Goal: Transaction & Acquisition: Download file/media

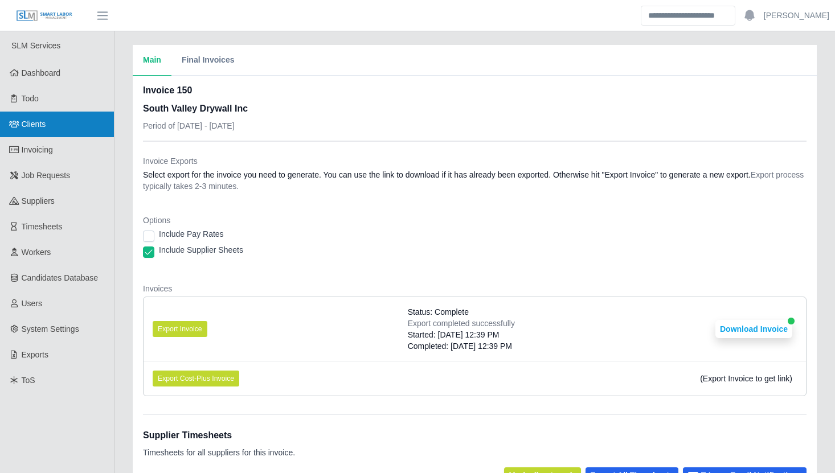
click at [63, 128] on link "Clients" at bounding box center [57, 125] width 114 height 26
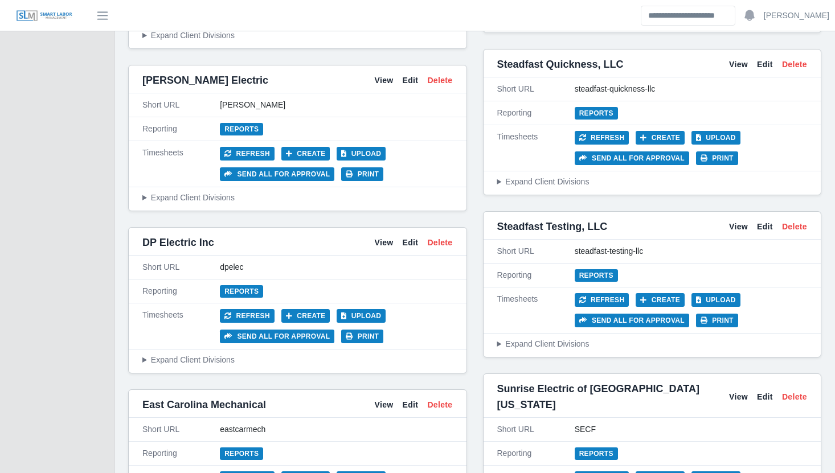
scroll to position [2563, 0]
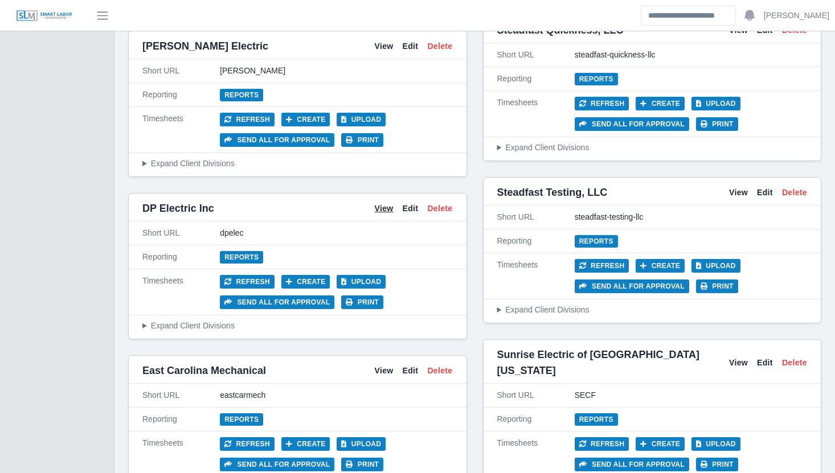
click at [385, 203] on link "View" at bounding box center [383, 209] width 19 height 12
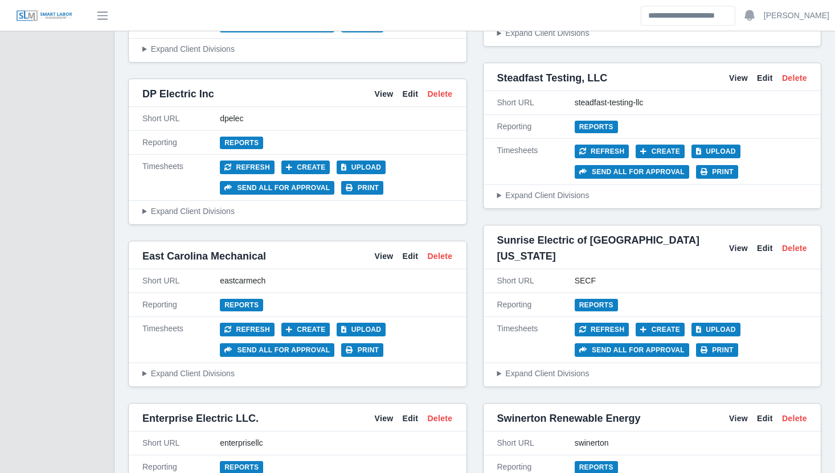
scroll to position [2678, 0]
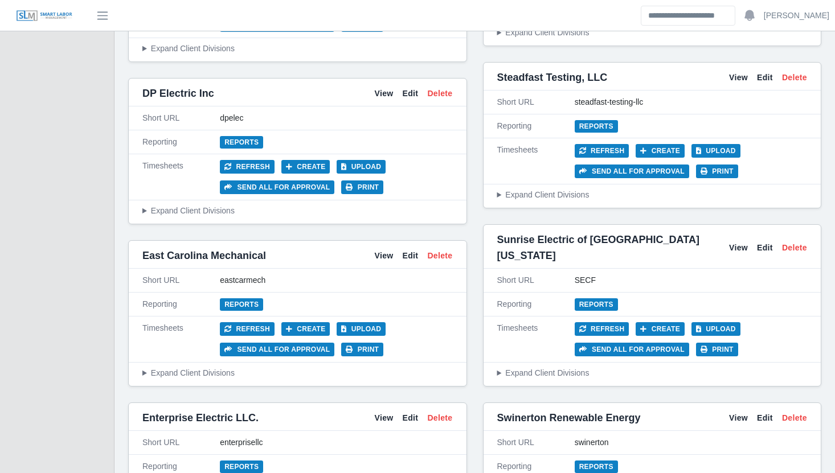
click at [319, 194] on div "Access DNSI View Edit Delete Short URL access-dnsi Reporting Reports Timesheets…" at bounding box center [474, 143] width 693 height 5383
click at [331, 192] on div "Access DNSI View Edit Delete Short URL access-dnsi Reporting Reports Timesheets…" at bounding box center [474, 143] width 693 height 5383
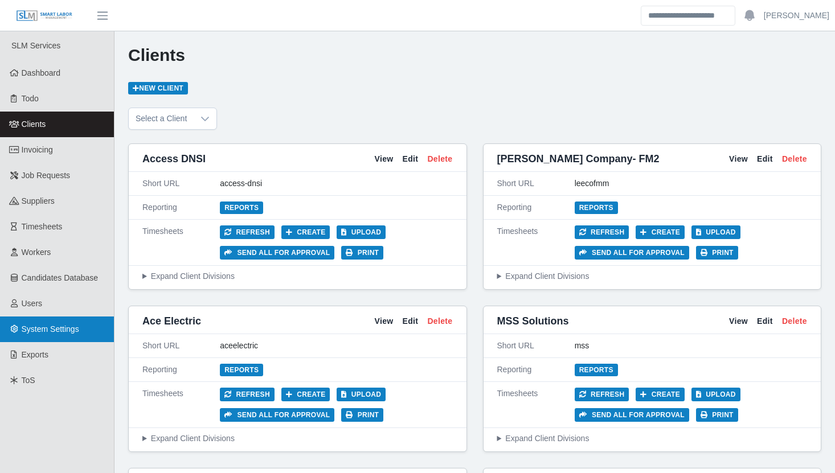
scroll to position [0, 0]
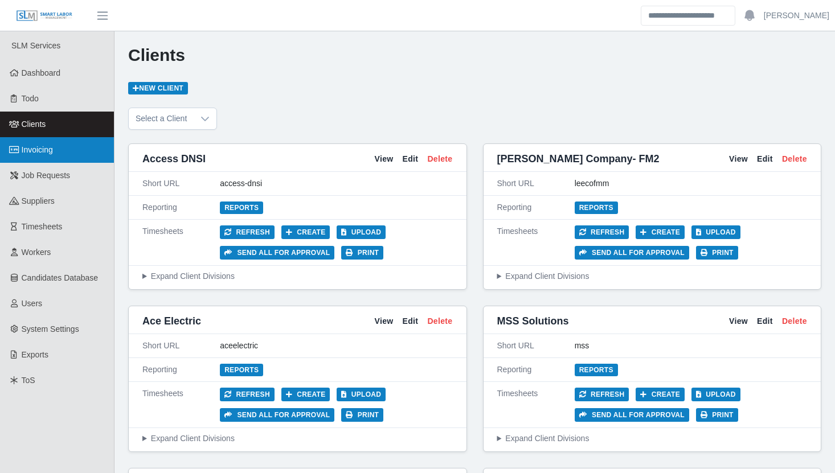
click at [85, 146] on link "Invoicing" at bounding box center [57, 150] width 114 height 26
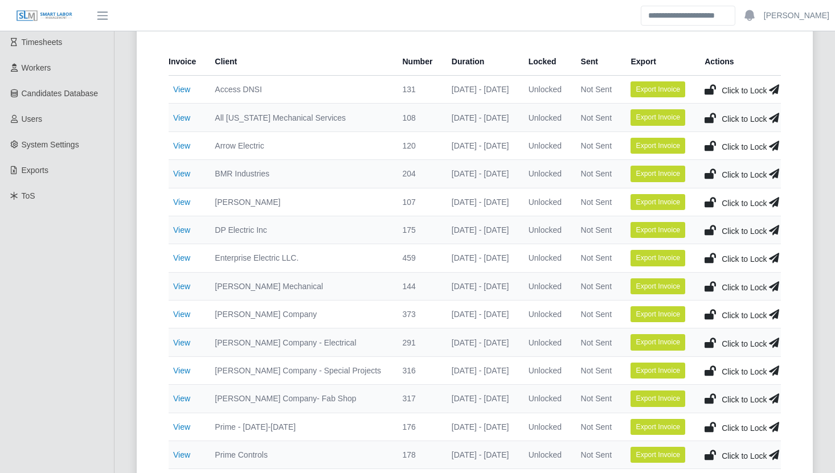
scroll to position [202, 0]
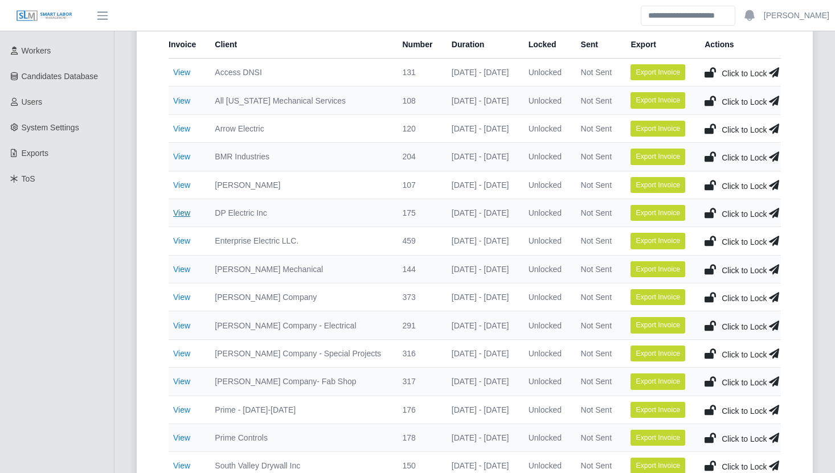
click at [186, 210] on link "View" at bounding box center [181, 212] width 17 height 9
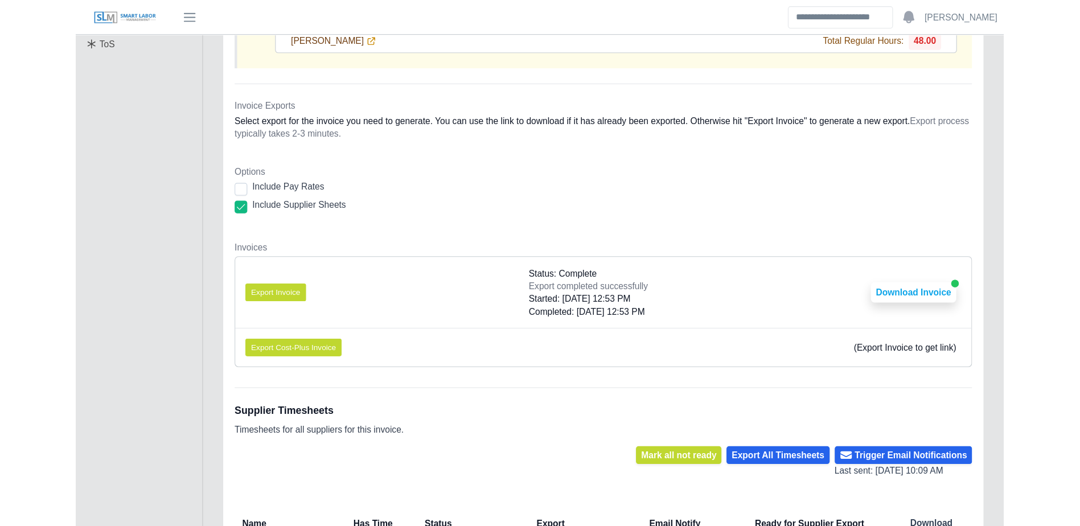
scroll to position [344, 0]
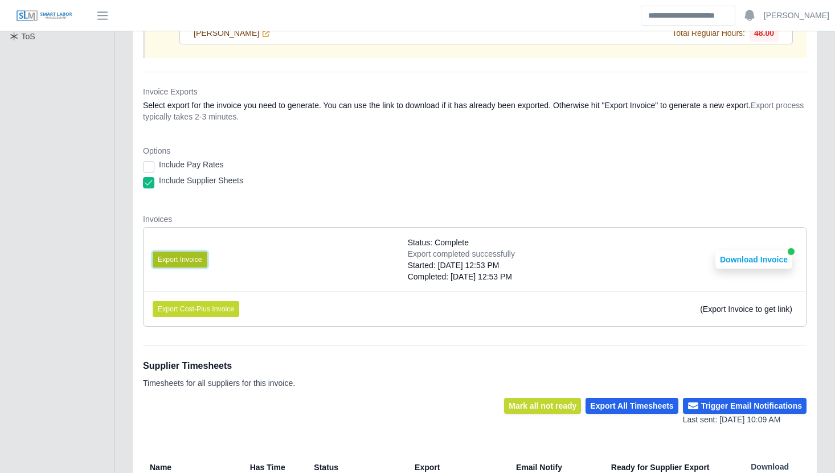
click at [181, 255] on button "Export Invoice" at bounding box center [180, 260] width 55 height 16
click at [764, 251] on button "Download Invoice" at bounding box center [753, 260] width 77 height 18
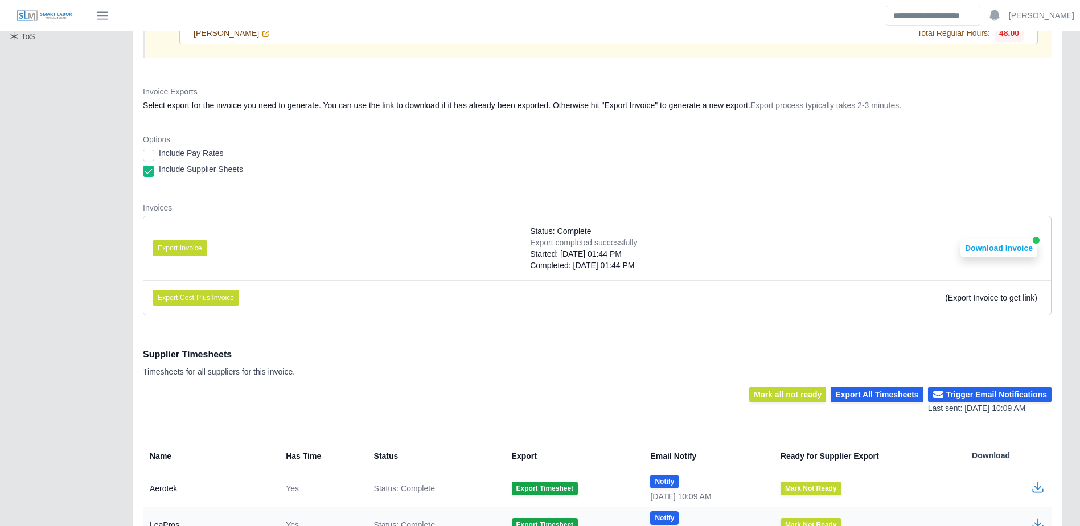
click at [315, 199] on dl "Invoice Exports Select export for the invoice you need to generate. You can use…" at bounding box center [597, 205] width 909 height 239
click at [843, 245] on button "Download Invoice" at bounding box center [999, 248] width 77 height 18
